Goal: Task Accomplishment & Management: Use online tool/utility

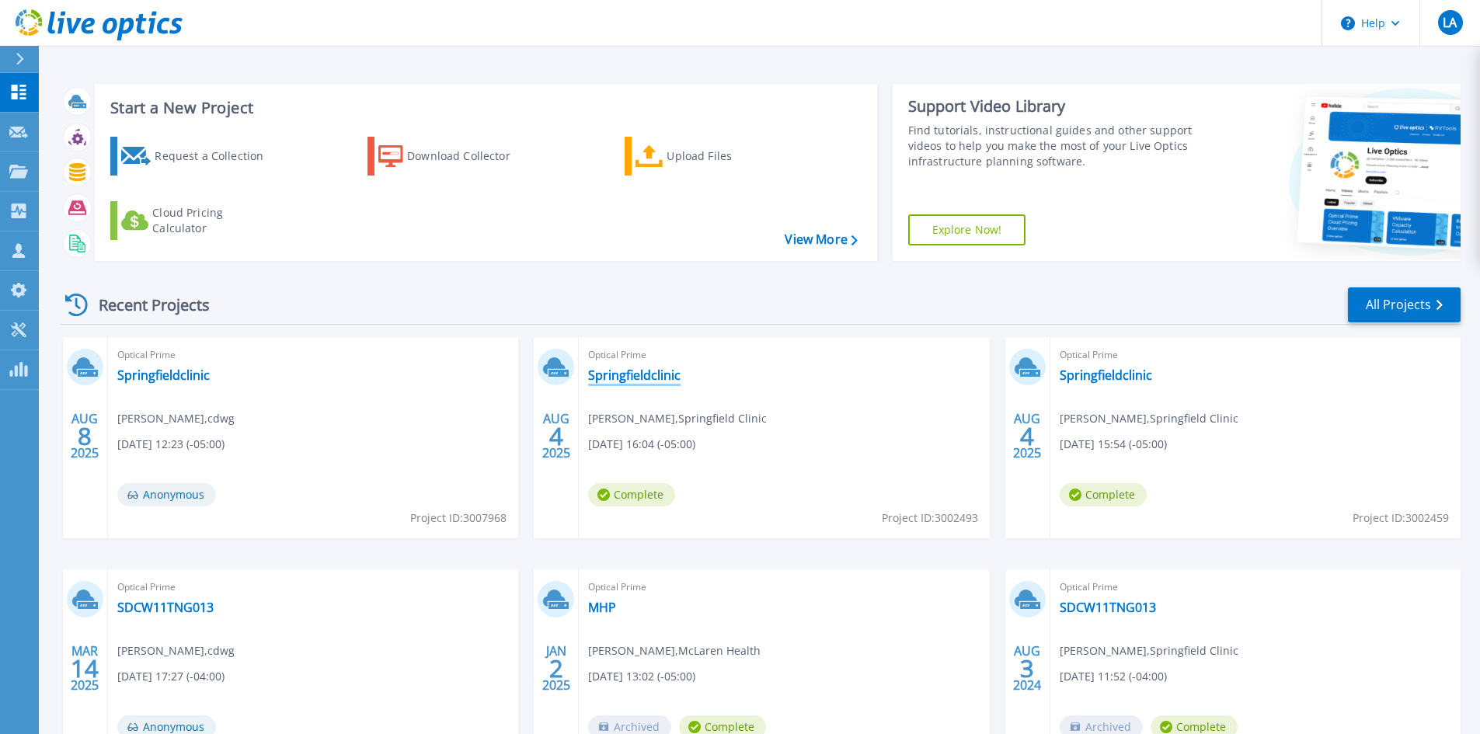
click at [625, 382] on link "Springfieldclinic" at bounding box center [634, 375] width 92 height 16
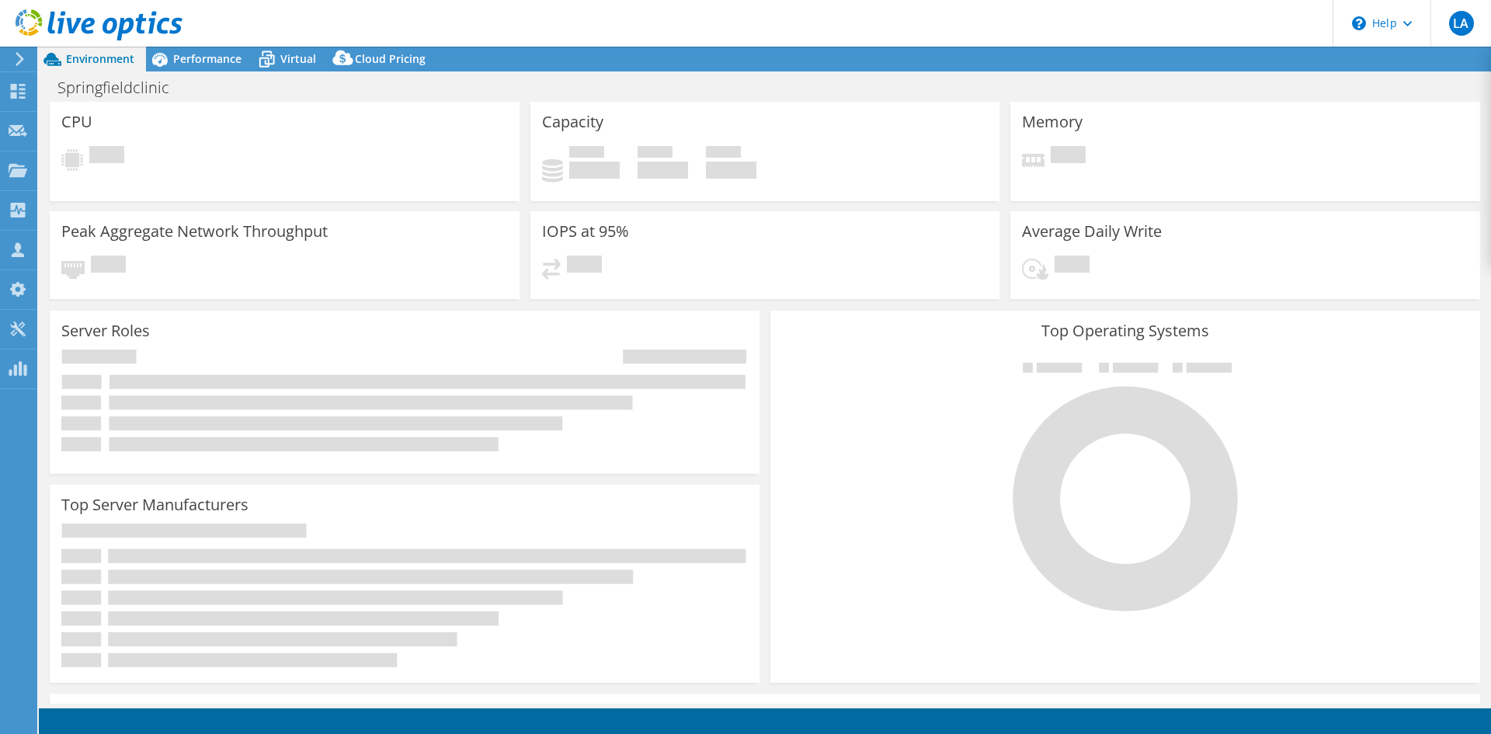
select select "USD"
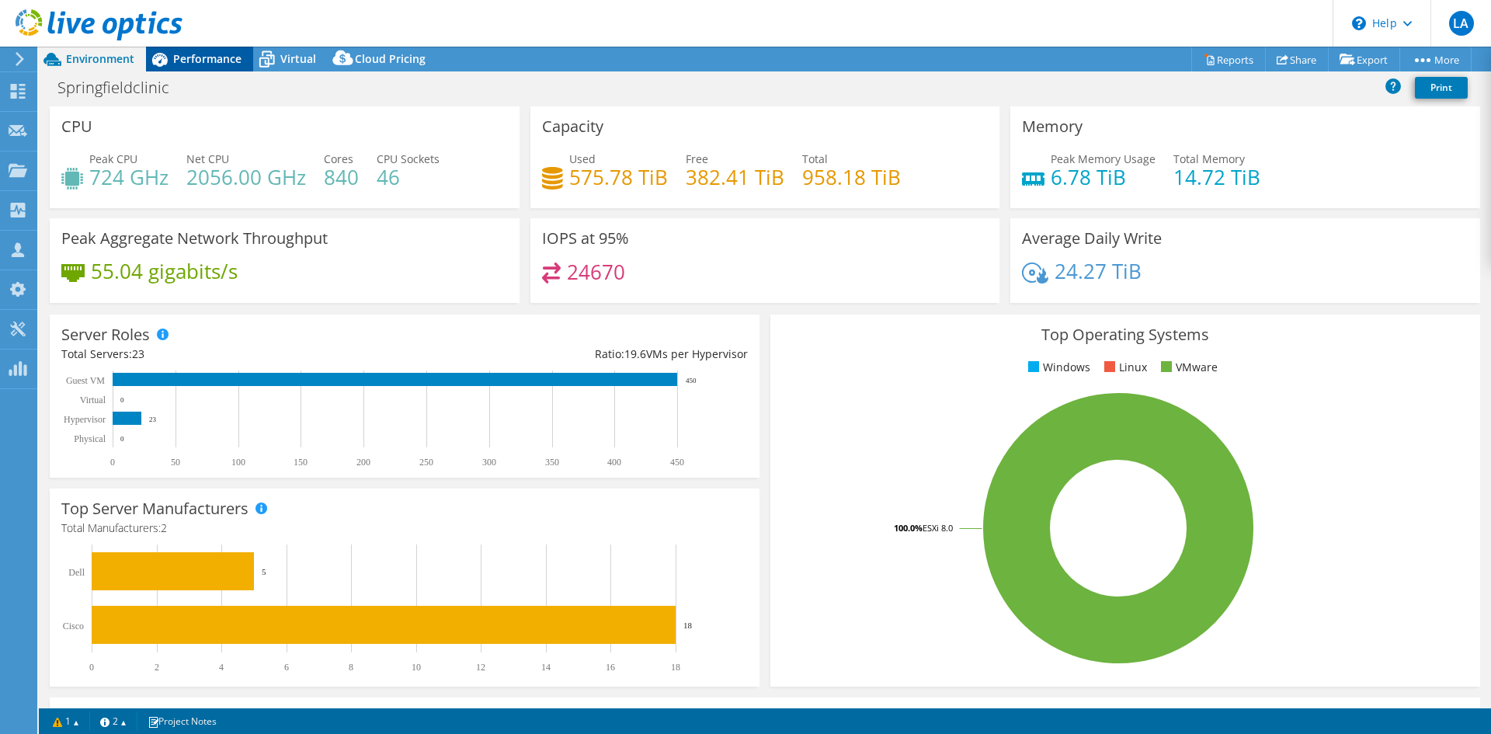
click at [195, 57] on span "Performance" at bounding box center [207, 58] width 68 height 15
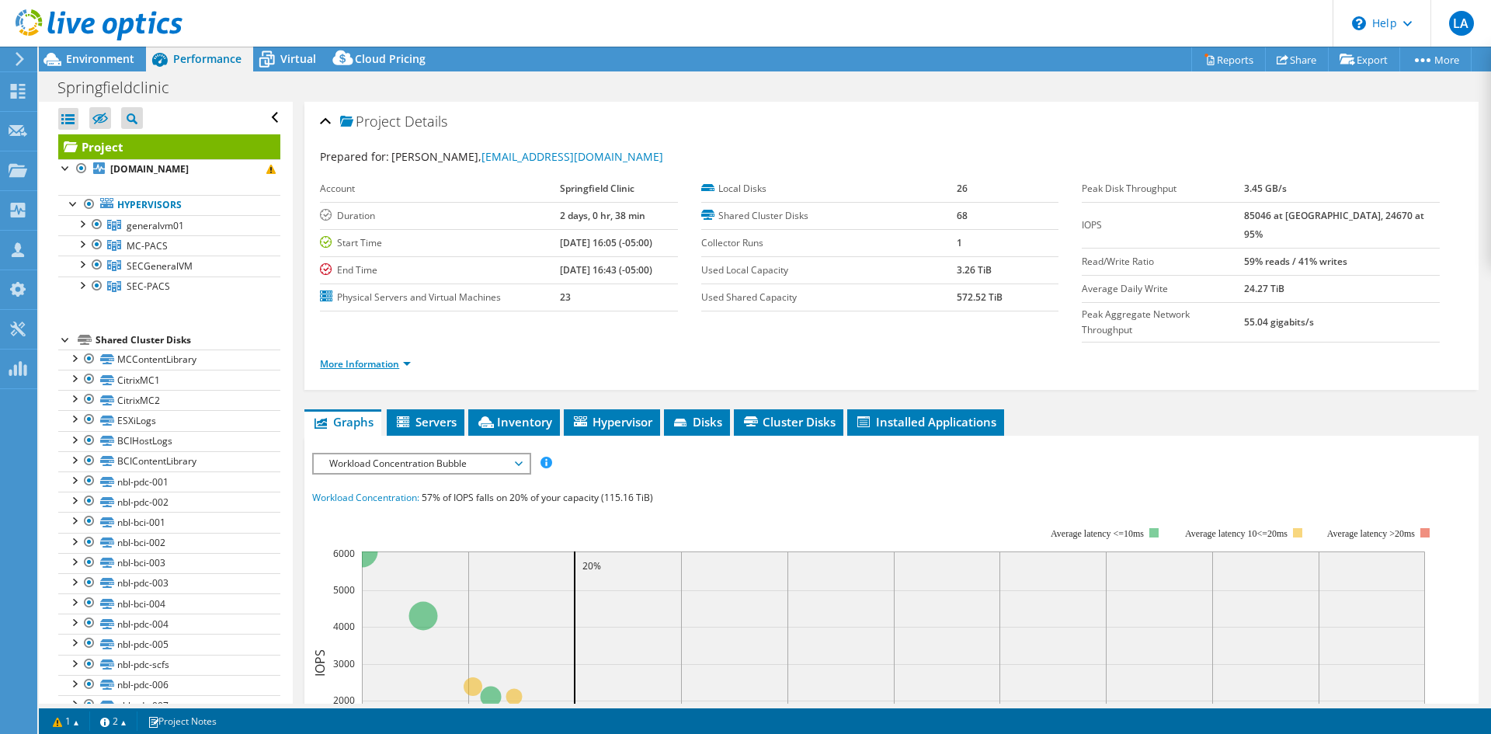
click at [366, 357] on link "More Information" at bounding box center [365, 363] width 91 height 13
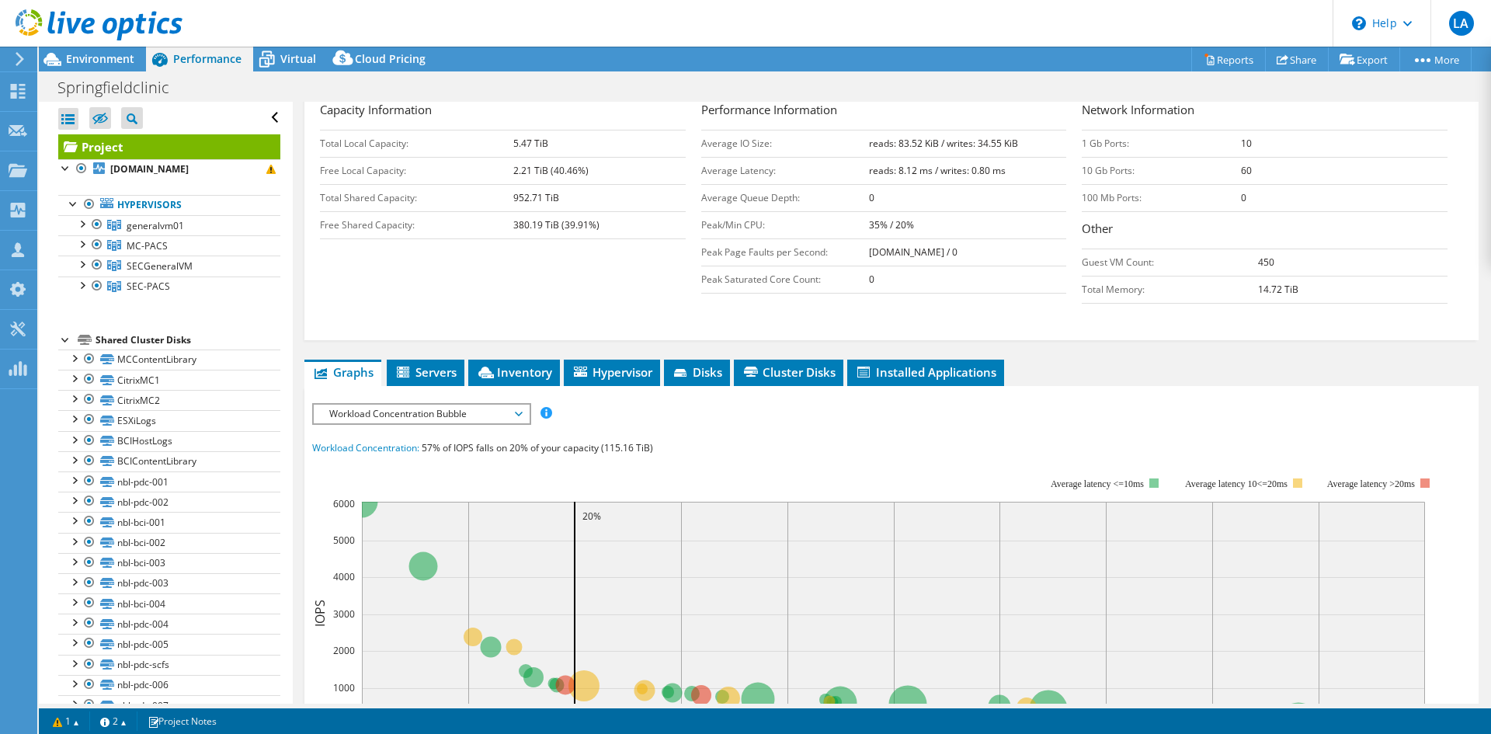
scroll to position [271, 0]
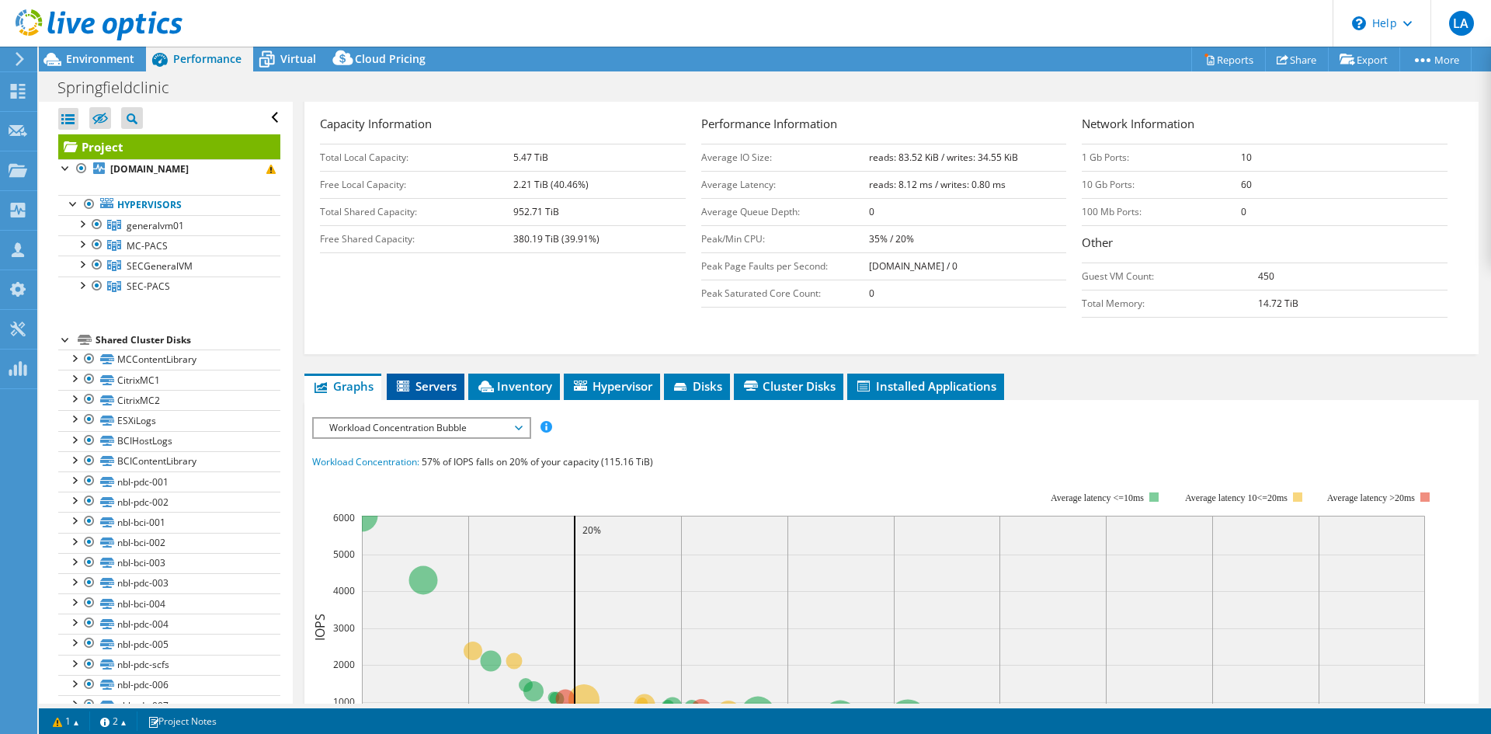
click at [416, 378] on span "Servers" at bounding box center [426, 386] width 62 height 16
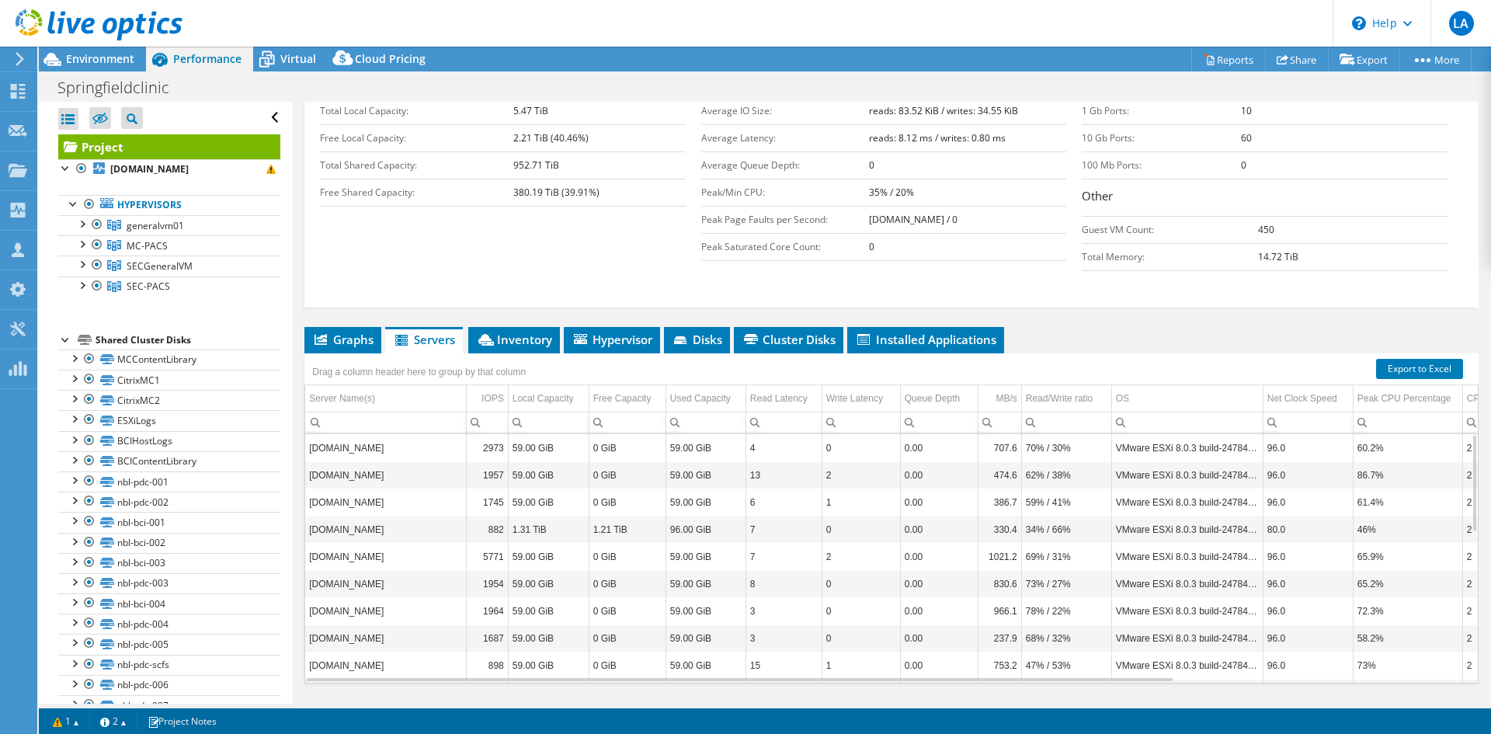
scroll to position [325, 0]
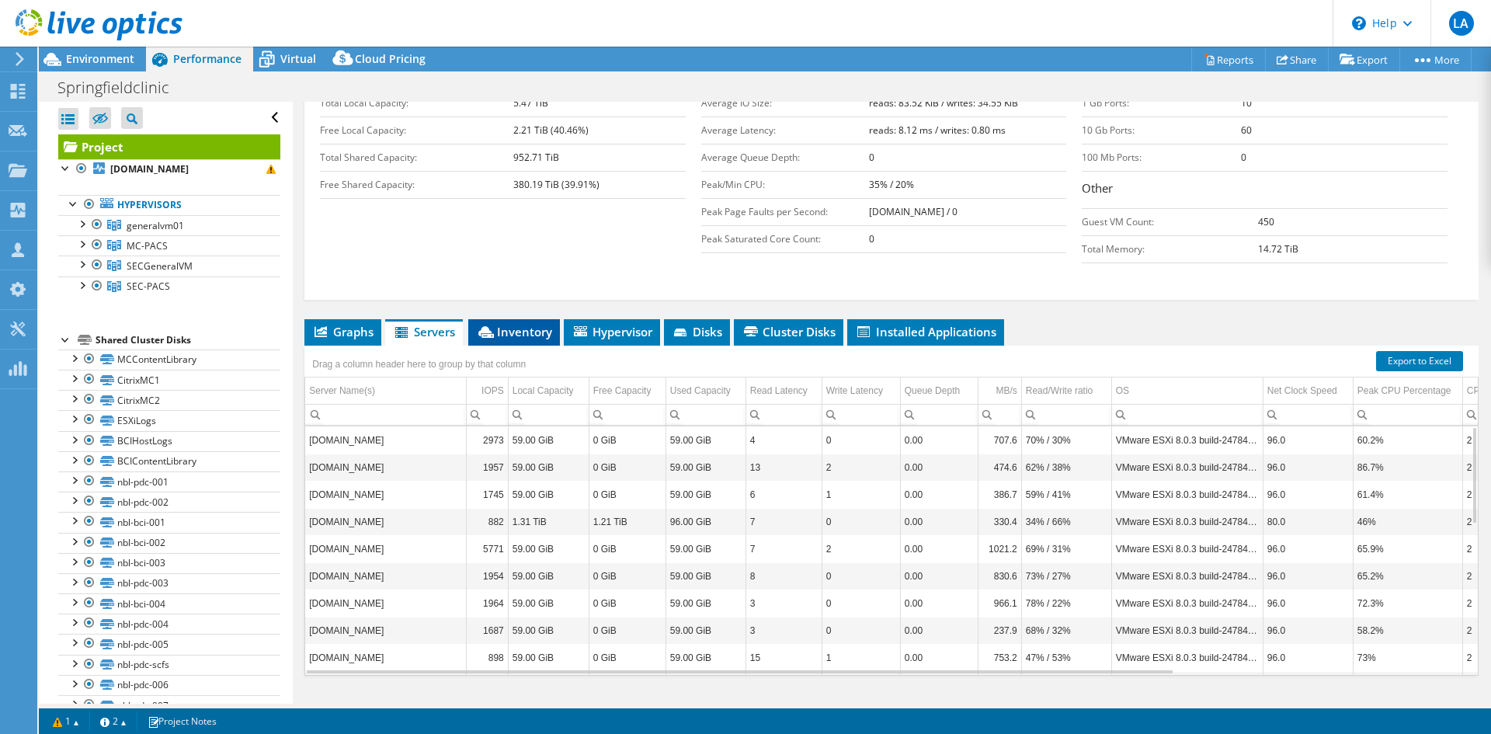
click at [494, 326] on icon at bounding box center [487, 332] width 16 height 12
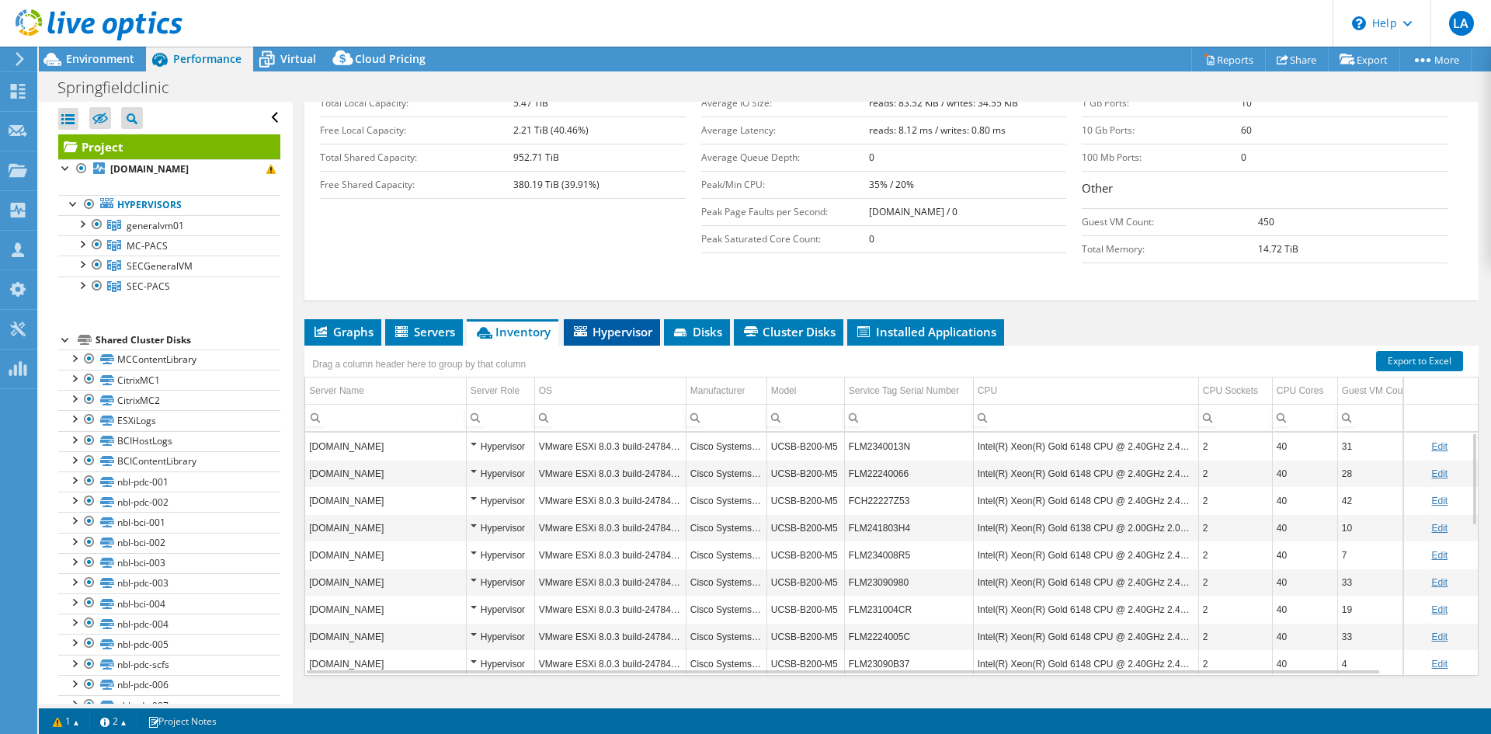
click at [610, 324] on span "Hypervisor" at bounding box center [612, 332] width 81 height 16
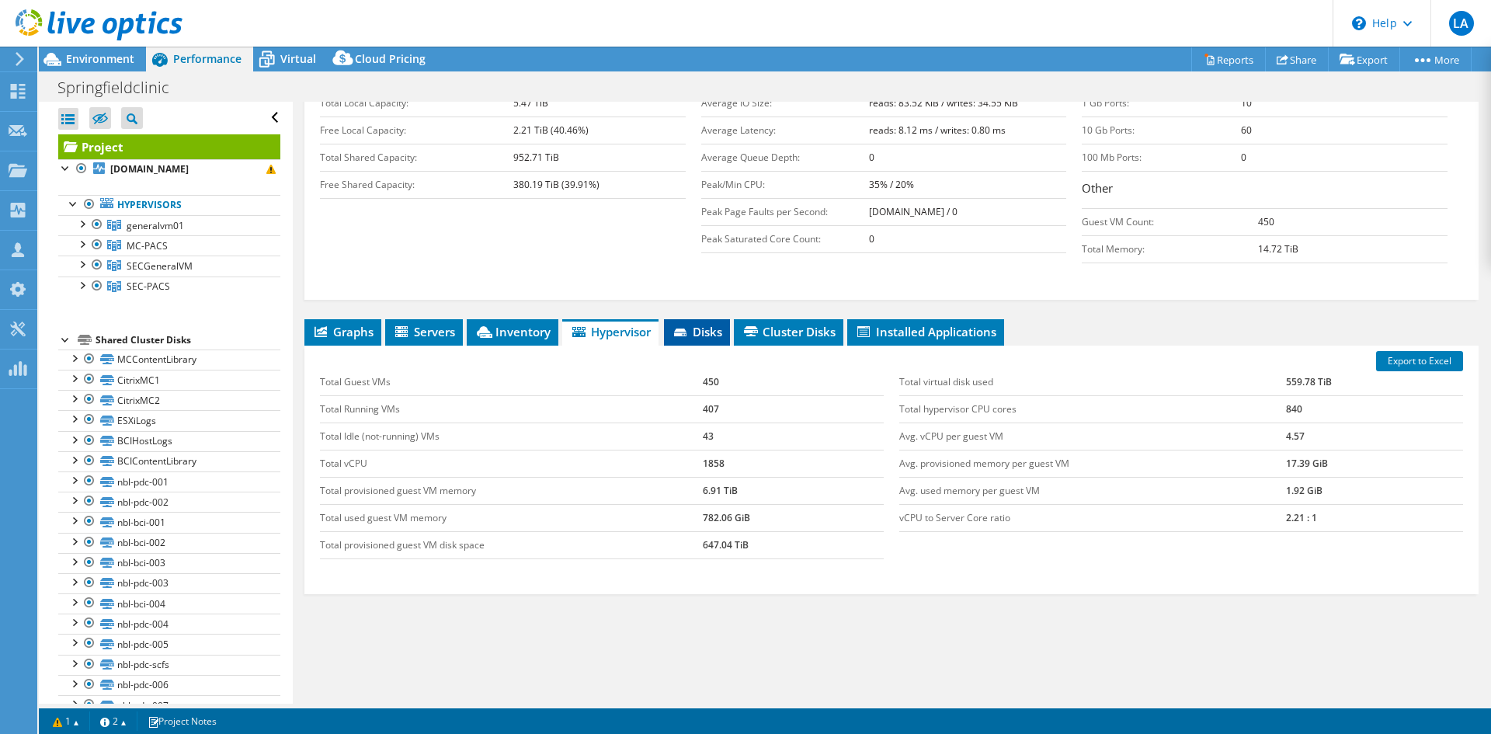
click at [694, 324] on span "Disks" at bounding box center [697, 332] width 50 height 16
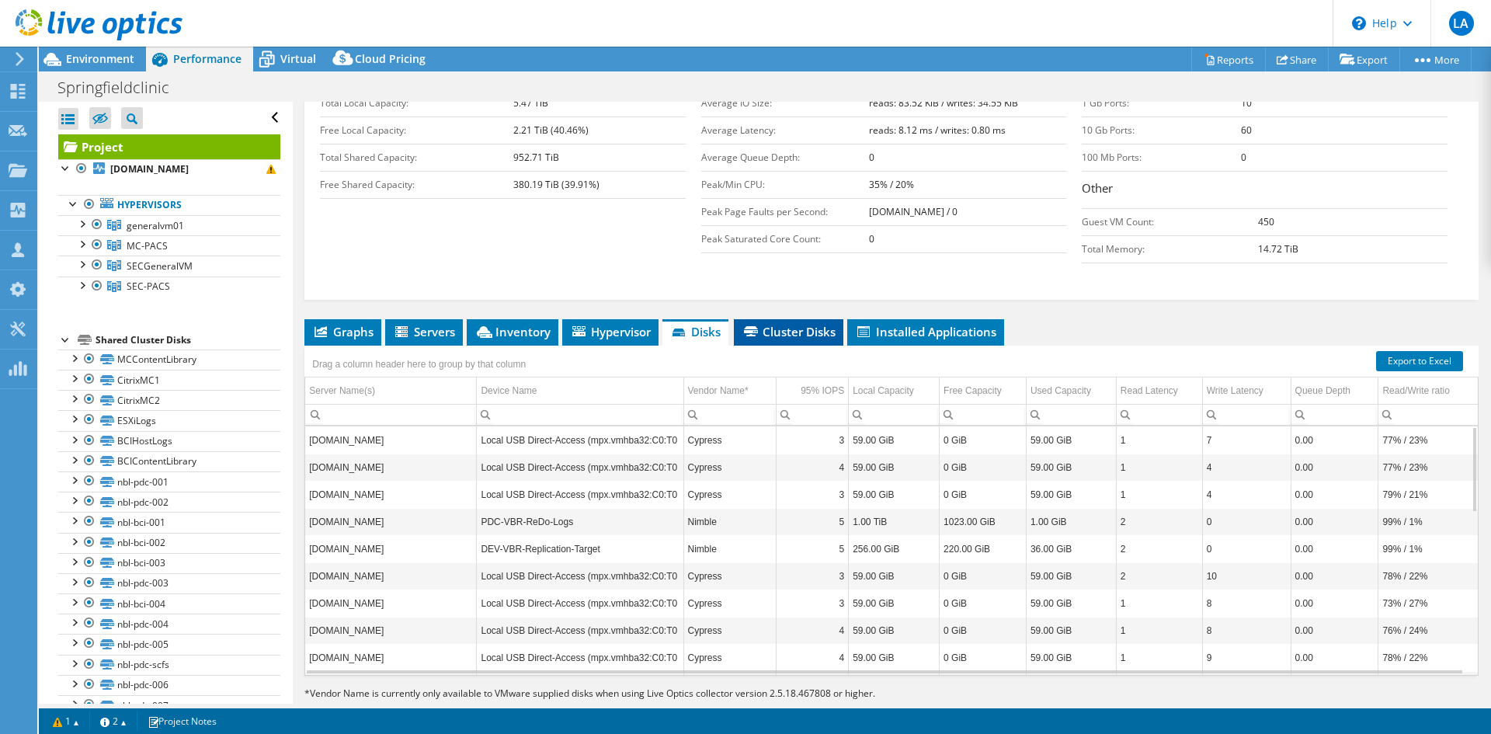
click at [792, 324] on span "Cluster Disks" at bounding box center [789, 332] width 94 height 16
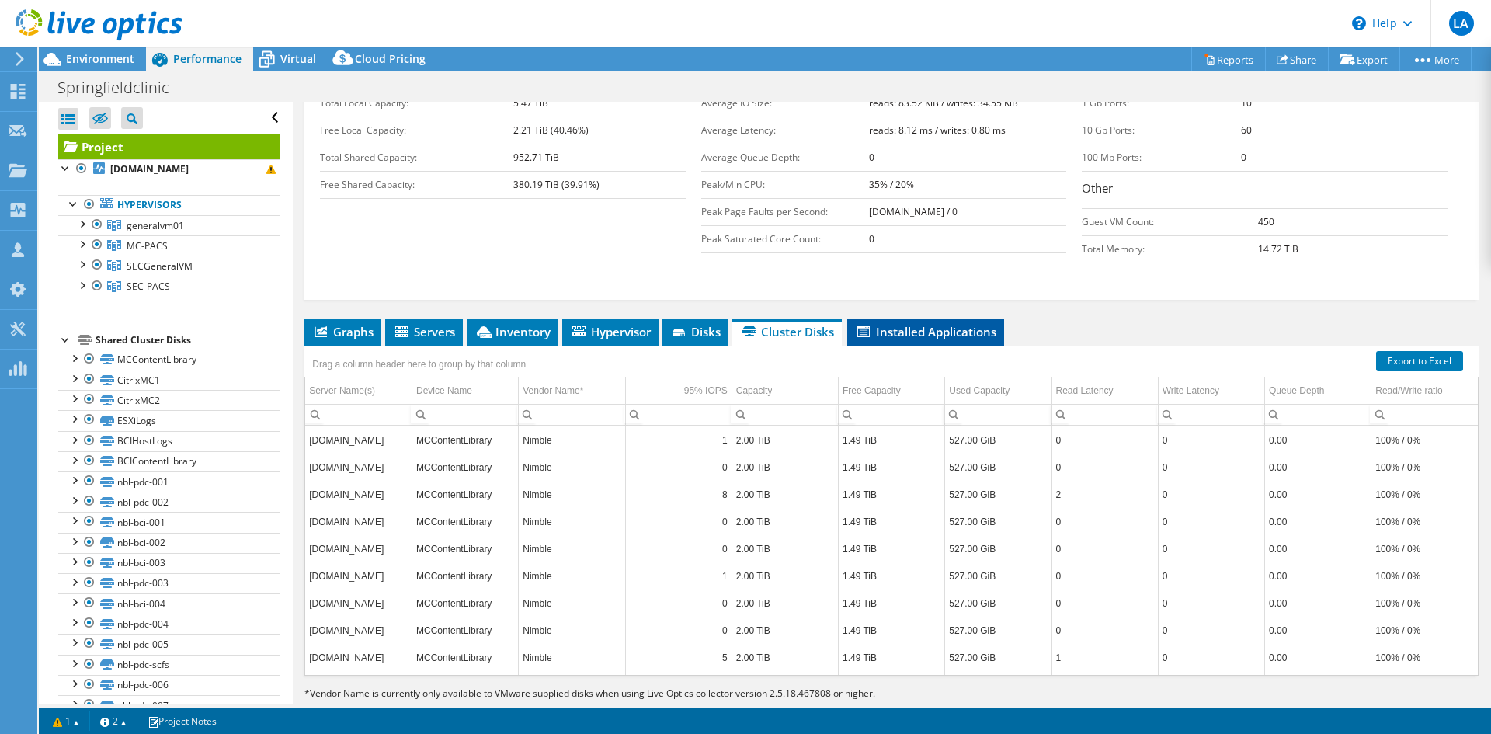
click at [931, 324] on span "Installed Applications" at bounding box center [925, 332] width 141 height 16
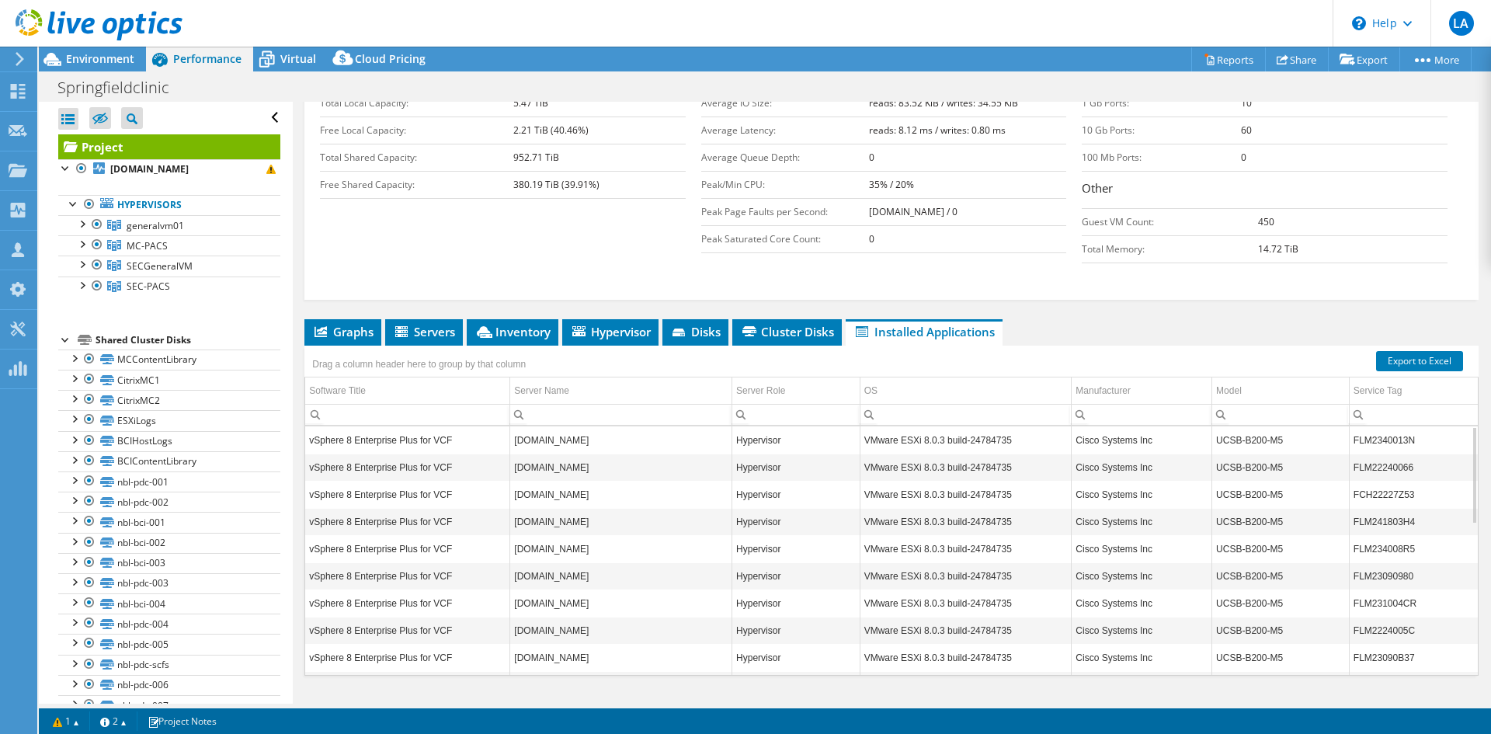
scroll to position [238, 0]
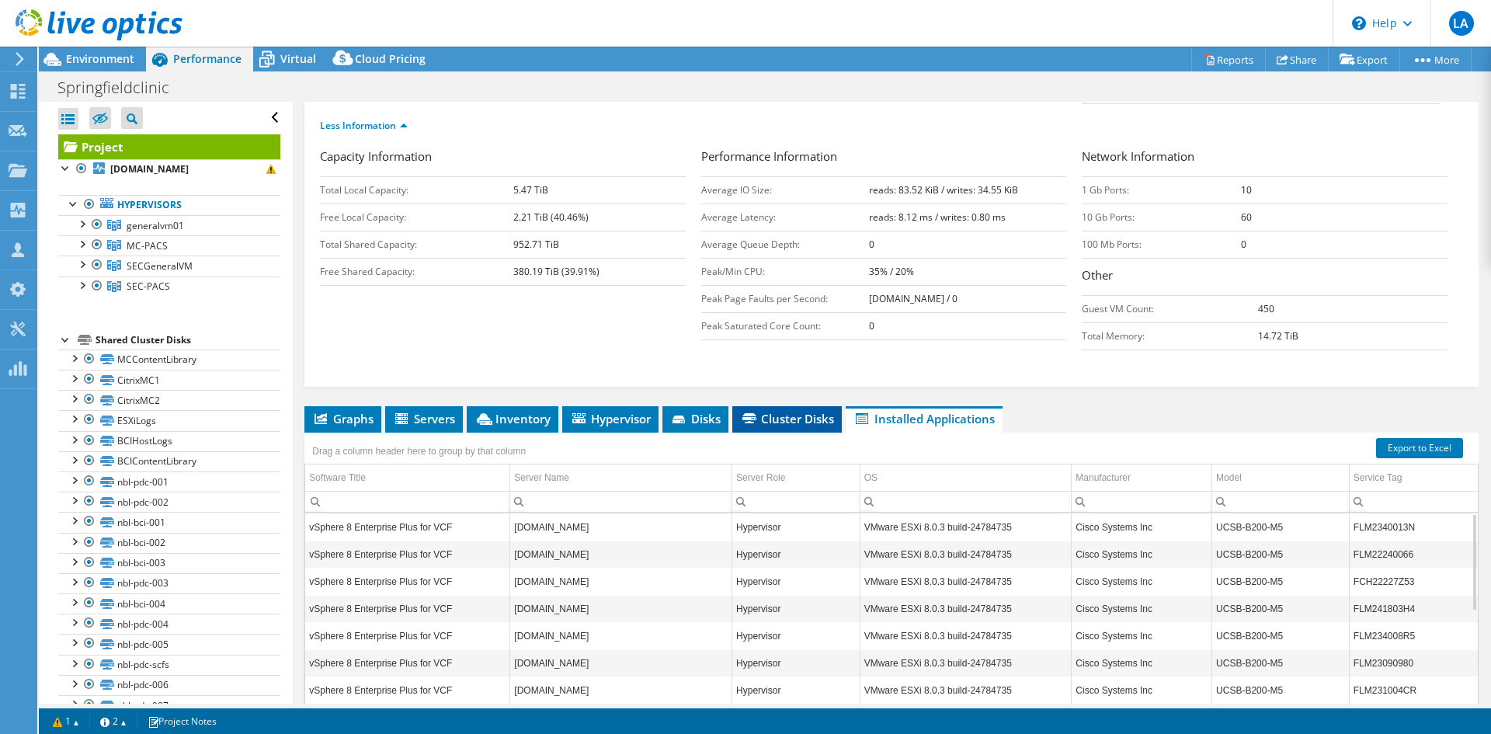
click at [799, 411] on span "Cluster Disks" at bounding box center [787, 419] width 94 height 16
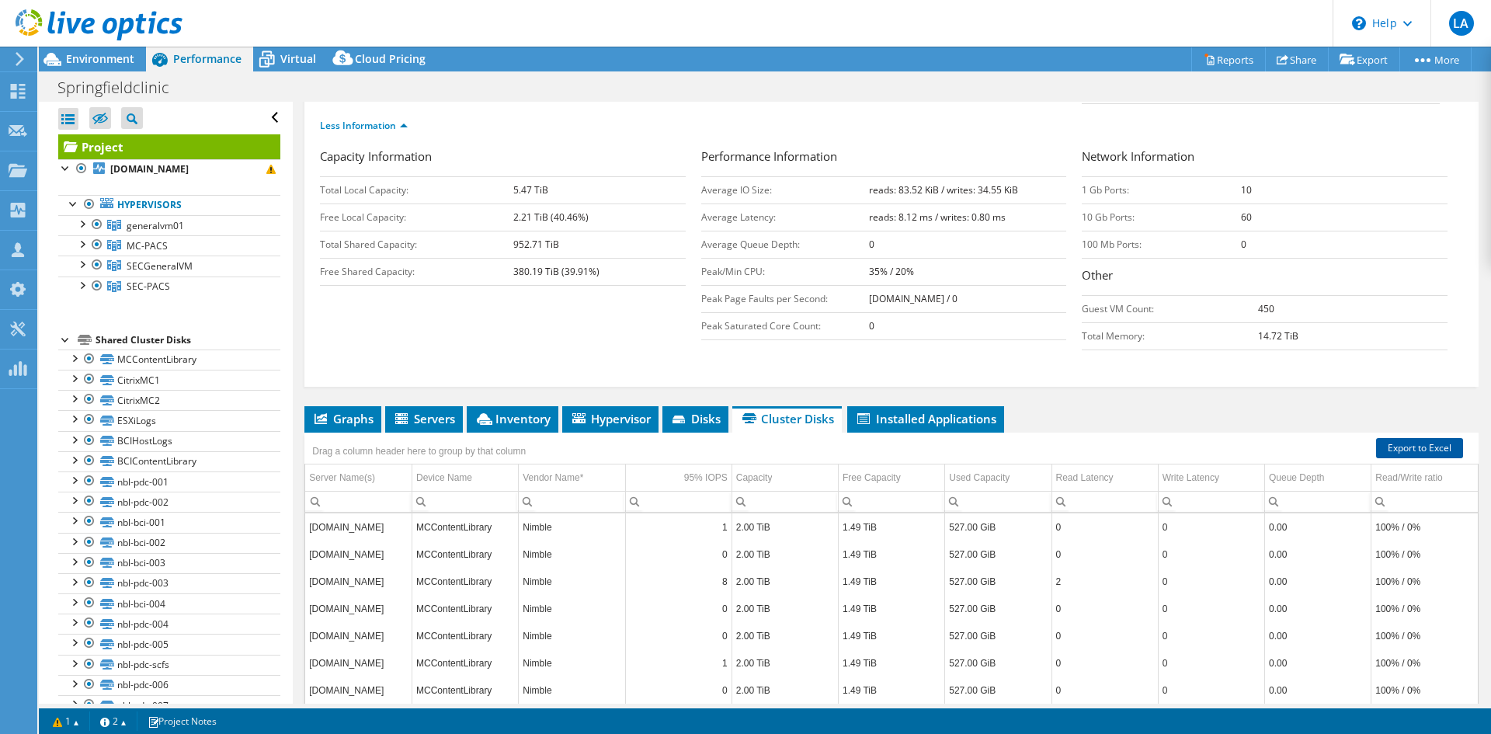
click at [1399, 438] on link "Export to Excel" at bounding box center [1419, 448] width 87 height 20
